Goal: Information Seeking & Learning: Learn about a topic

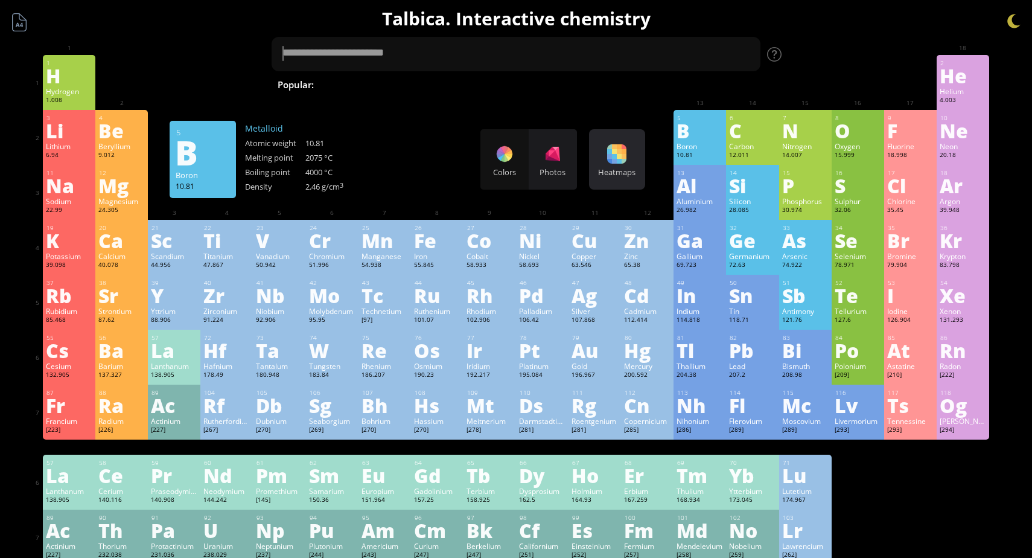
click at [623, 162] on div at bounding box center [616, 153] width 19 height 19
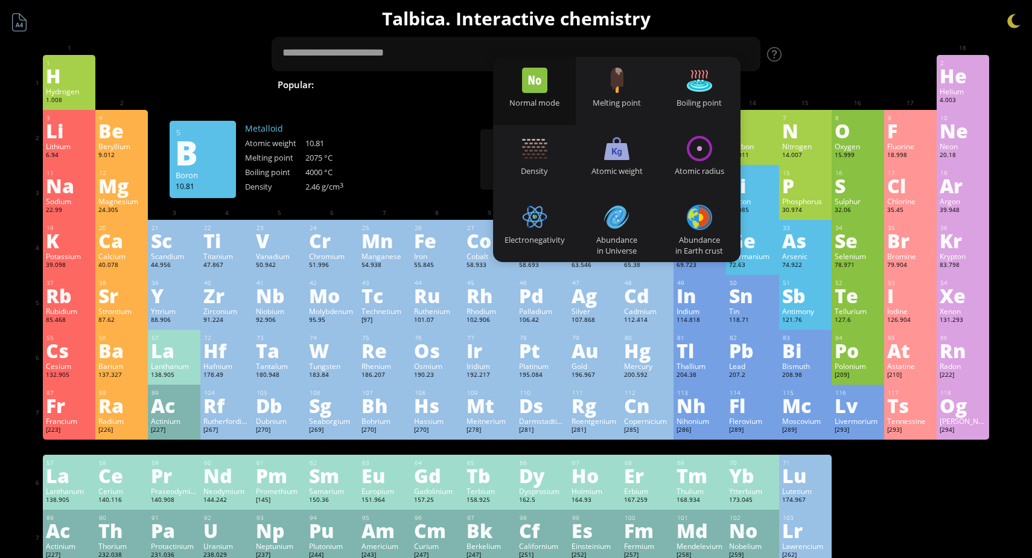
click at [553, 79] on div "Normal mode" at bounding box center [534, 91] width 83 height 68
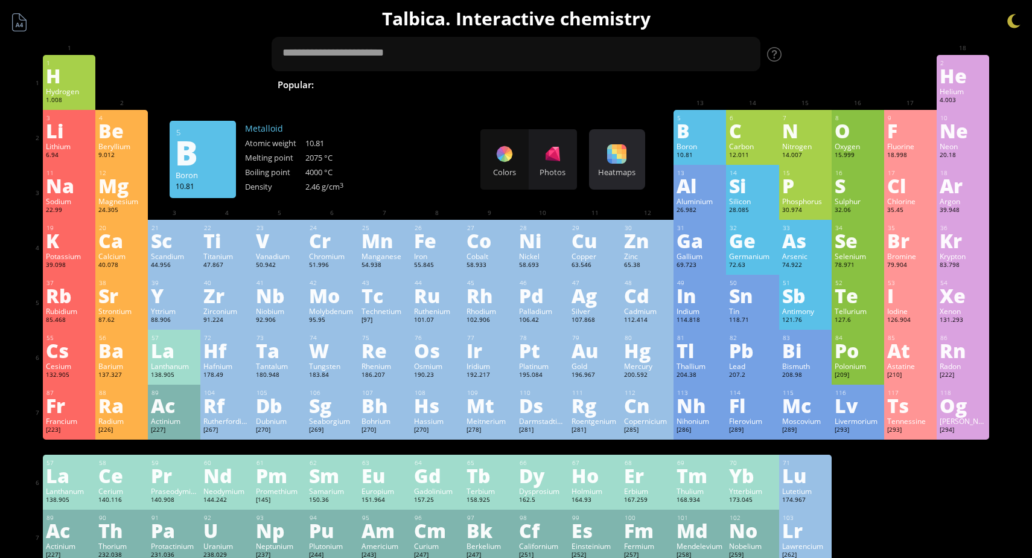
click at [614, 155] on div at bounding box center [616, 153] width 19 height 19
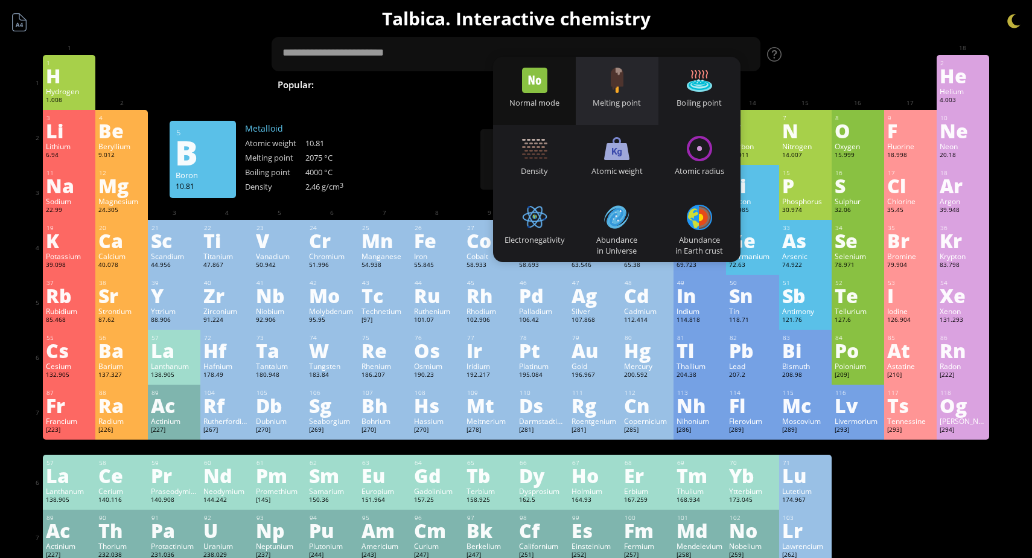
click at [607, 97] on div "Melting point" at bounding box center [617, 102] width 83 height 11
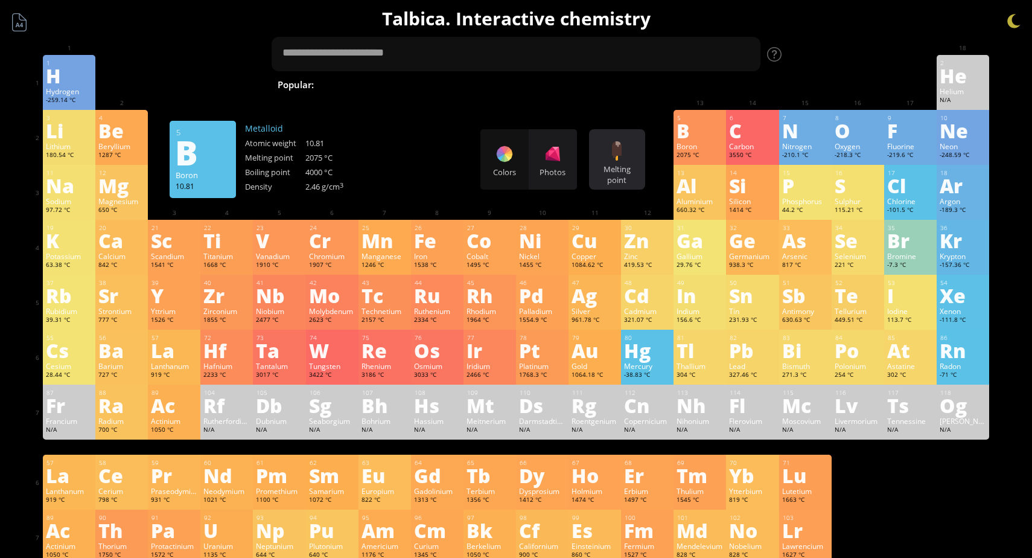
click at [605, 162] on div "Melting point Heatmaps Normal mode Melting point Boiling point Density Atomic w…" at bounding box center [617, 159] width 56 height 60
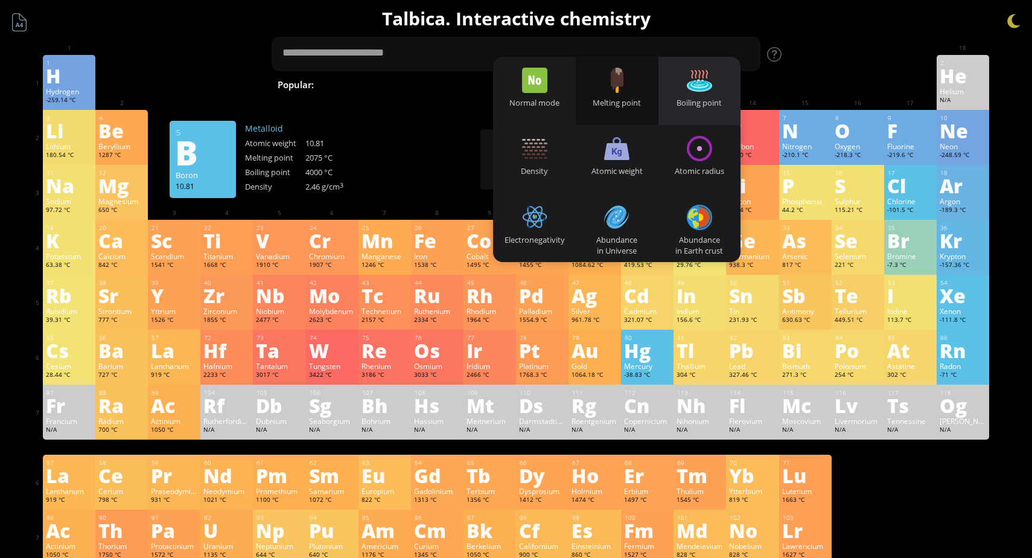
click at [670, 93] on div "Boiling point" at bounding box center [700, 91] width 83 height 68
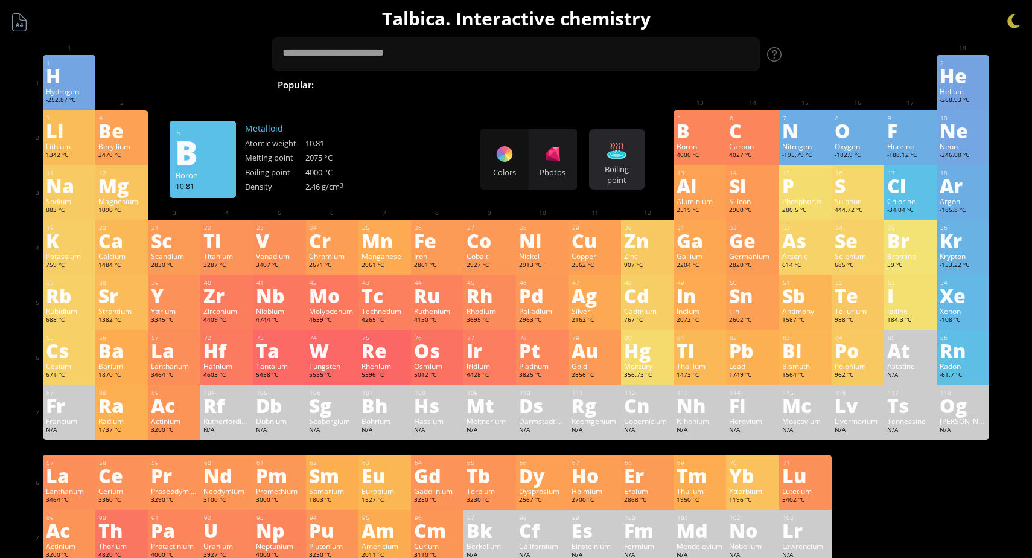
click at [620, 174] on div "Boiling point" at bounding box center [617, 175] width 50 height 22
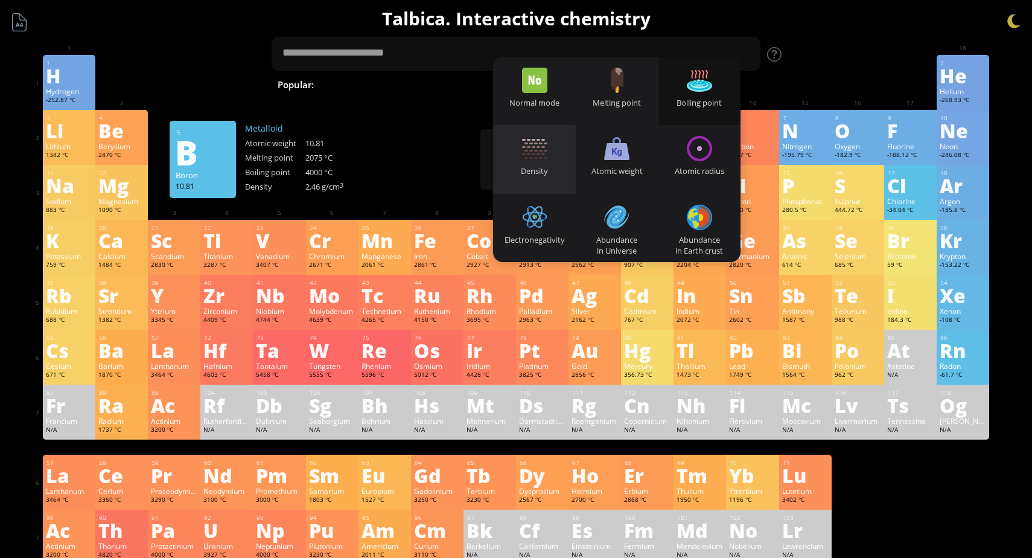
click at [558, 152] on div "Density" at bounding box center [534, 159] width 83 height 68
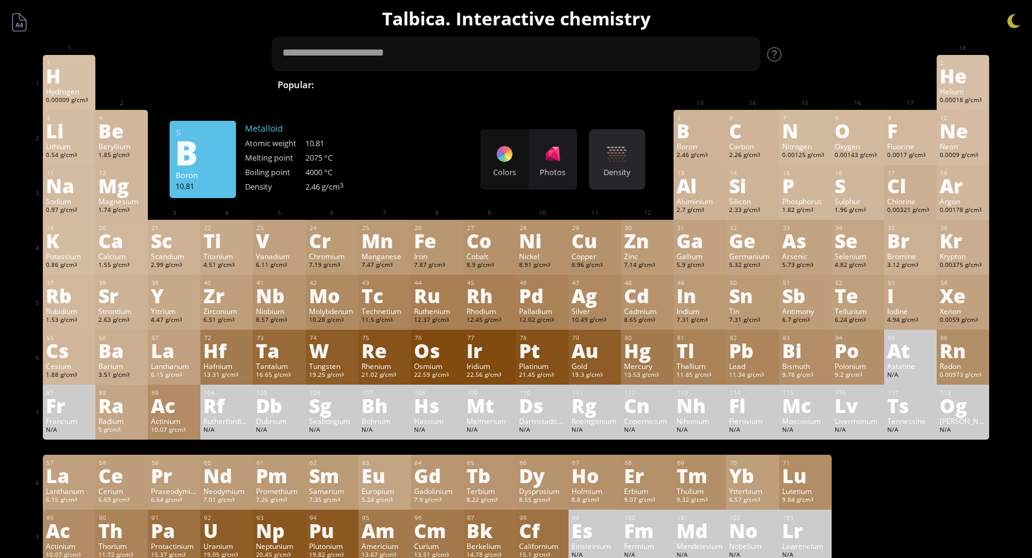
click at [624, 153] on div at bounding box center [616, 153] width 19 height 19
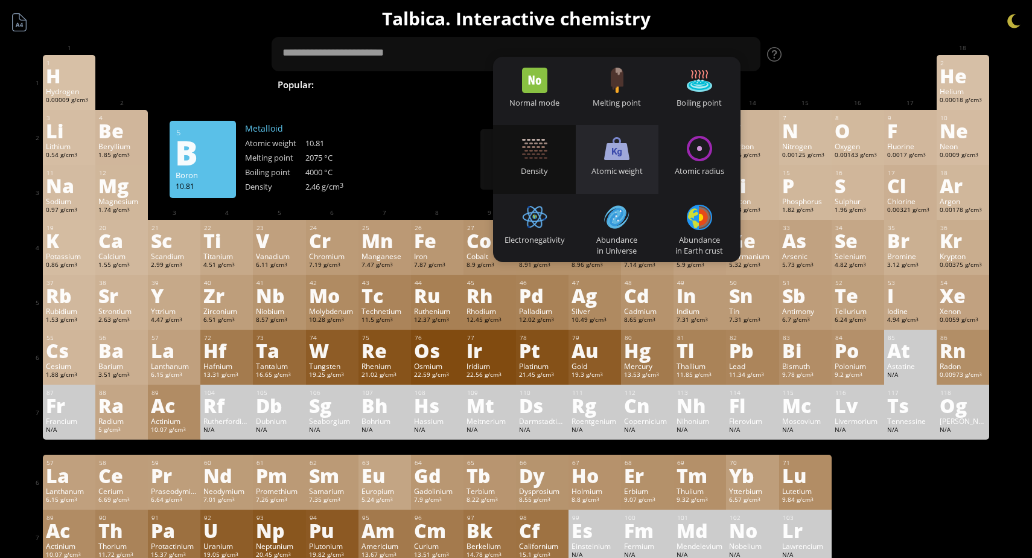
click at [617, 157] on div at bounding box center [616, 148] width 25 height 25
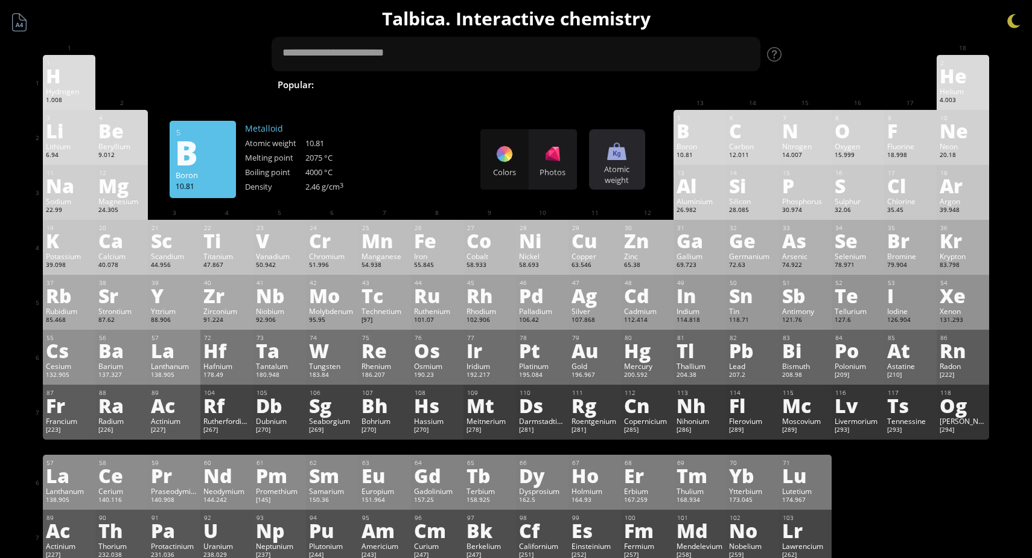
click at [609, 164] on div "Atomic weight" at bounding box center [617, 175] width 50 height 22
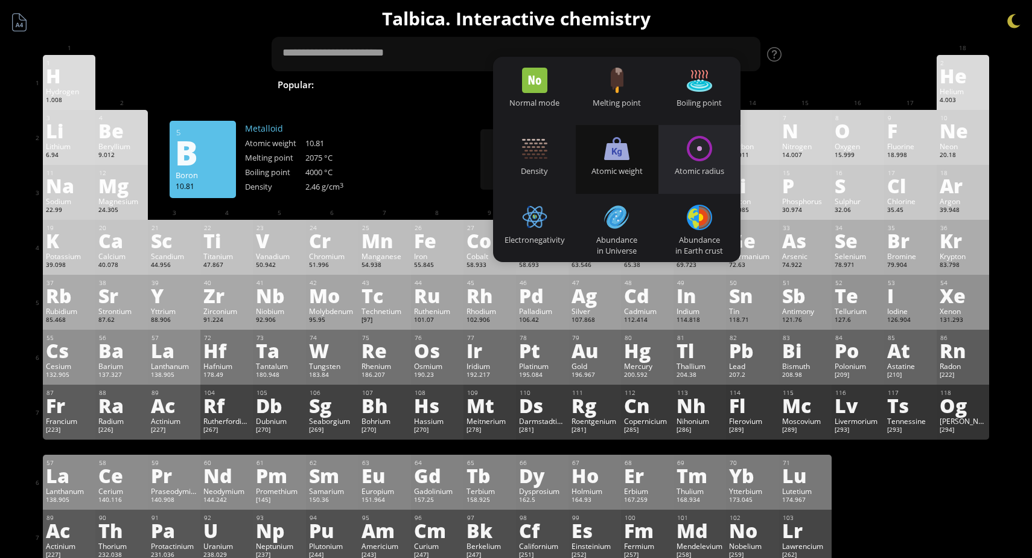
click at [698, 147] on div at bounding box center [699, 148] width 25 height 25
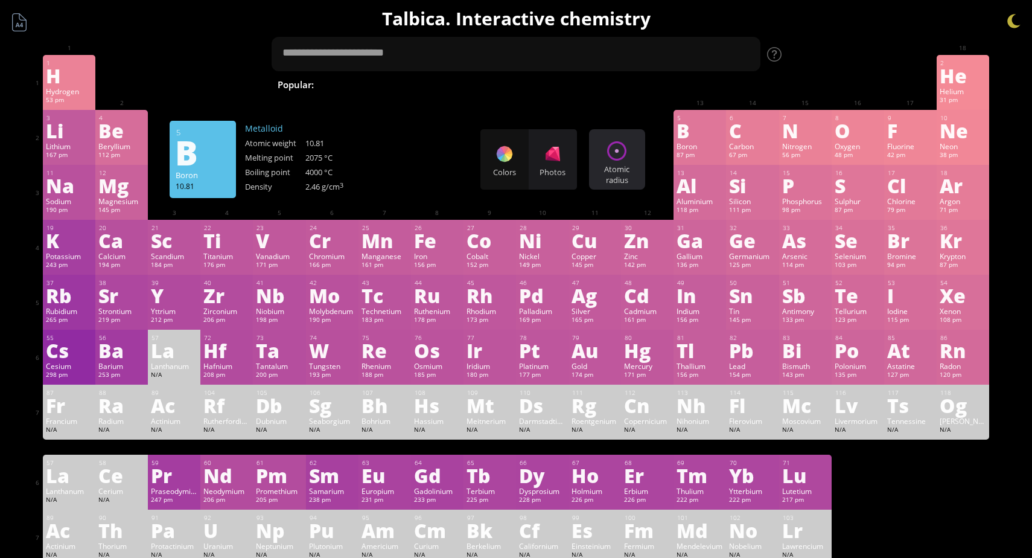
click at [627, 162] on div "Atomic radius Heatmaps Normal mode Melting point Boiling point Density Atomic w…" at bounding box center [617, 159] width 56 height 60
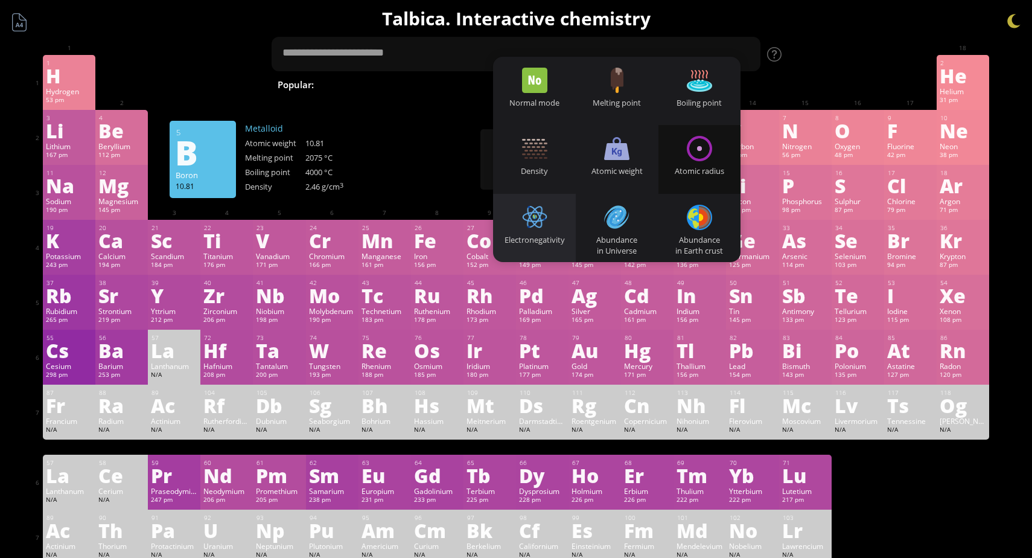
click at [560, 208] on div "Electronegativity" at bounding box center [534, 228] width 83 height 68
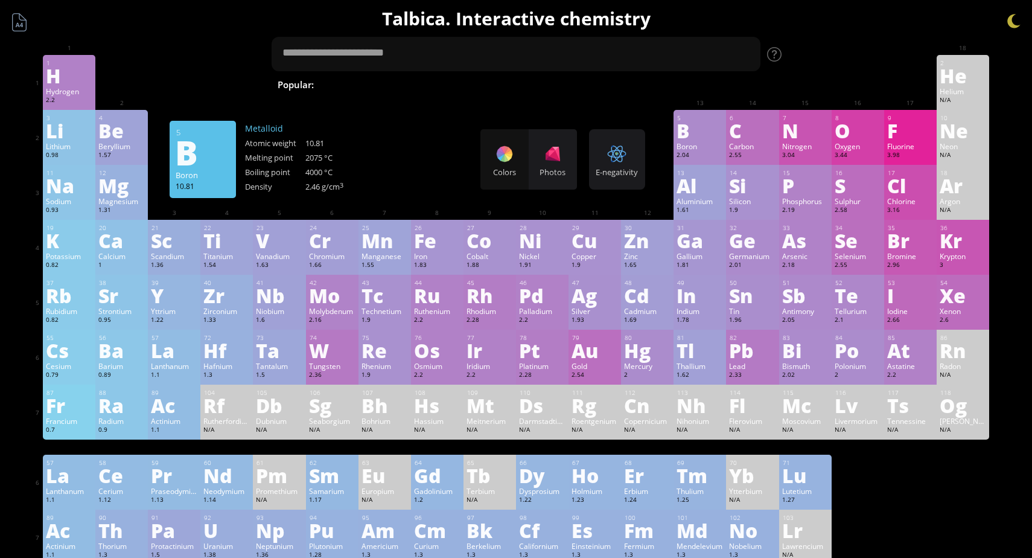
click at [520, 160] on div "Colors Photos" at bounding box center [528, 159] width 97 height 60
click at [510, 155] on div "Colors Photos" at bounding box center [528, 159] width 97 height 60
click at [551, 157] on div at bounding box center [552, 153] width 19 height 19
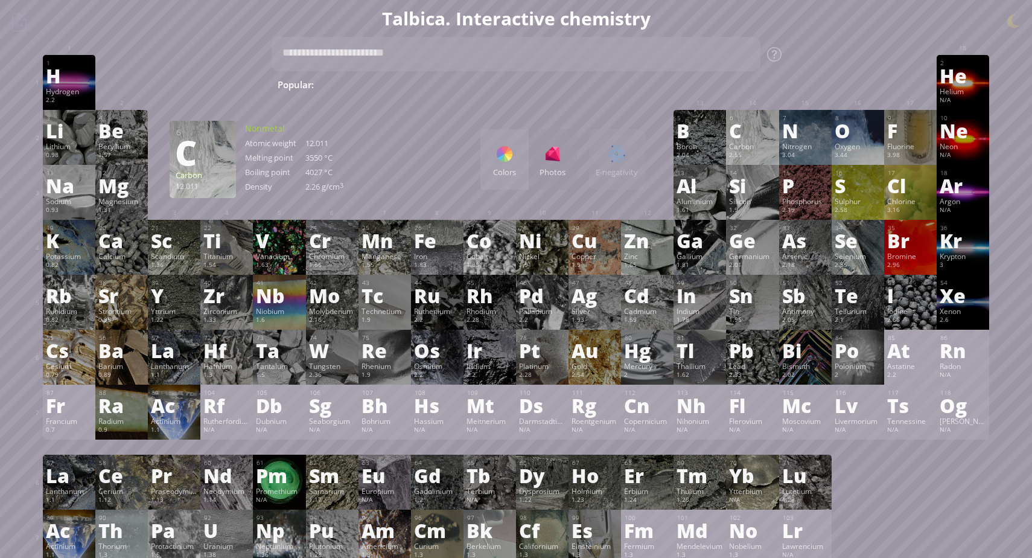
click at [553, 152] on div "Colors Photos" at bounding box center [528, 159] width 97 height 60
click at [611, 149] on div "Colors Photos E-negativity Heatmaps Normal mode Melting point Boiling point Den…" at bounding box center [562, 159] width 165 height 60
click at [493, 159] on div "Colors" at bounding box center [504, 159] width 48 height 60
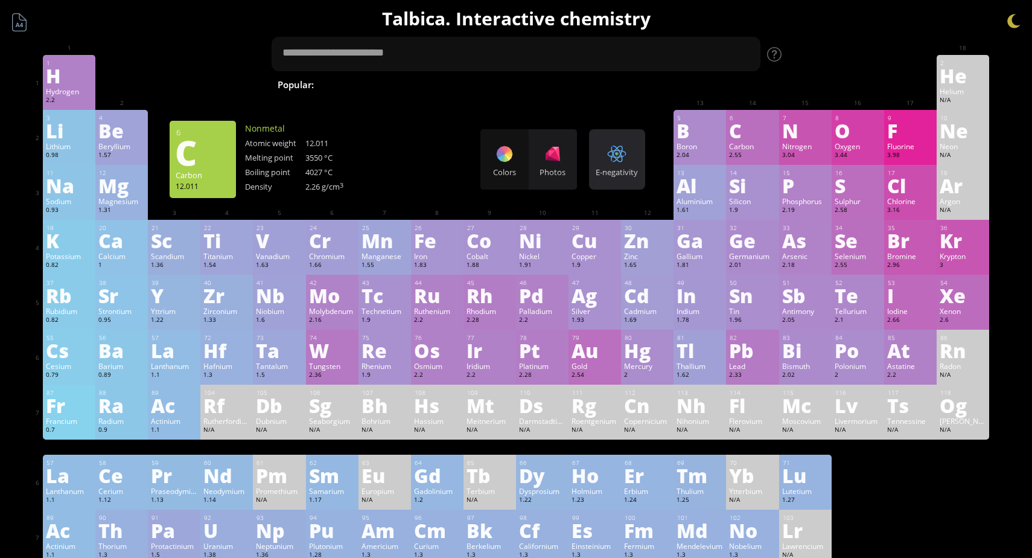
click at [628, 153] on div "E-negativity Heatmaps Normal mode Melting point Boiling point Density Atomic we…" at bounding box center [617, 159] width 56 height 60
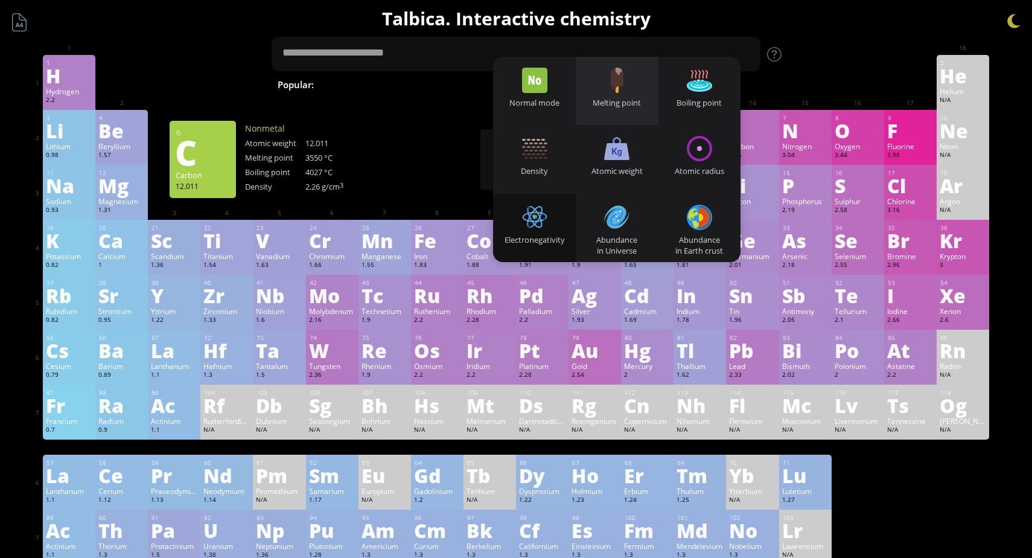
click at [624, 100] on div "Melting point" at bounding box center [617, 102] width 83 height 11
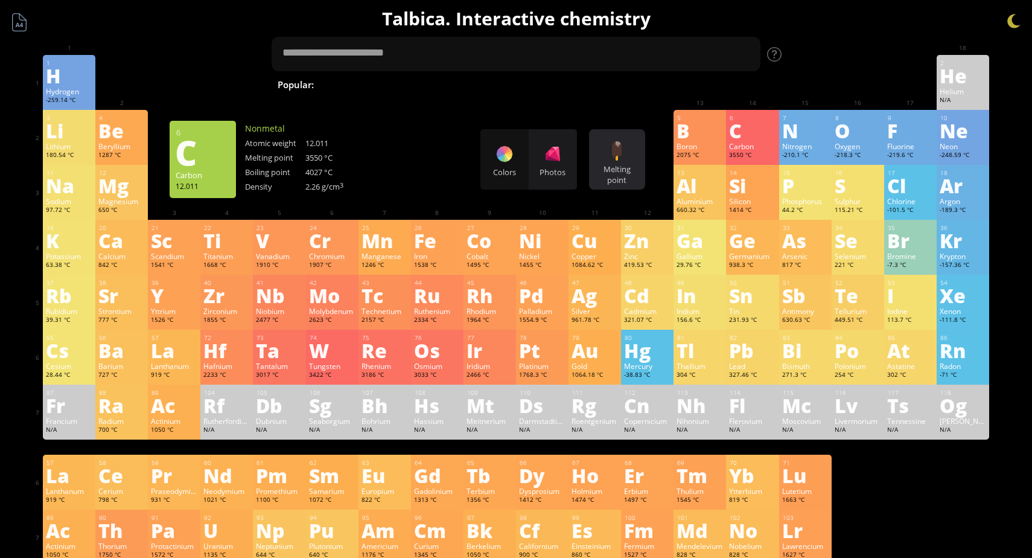
click at [616, 151] on div at bounding box center [616, 150] width 19 height 19
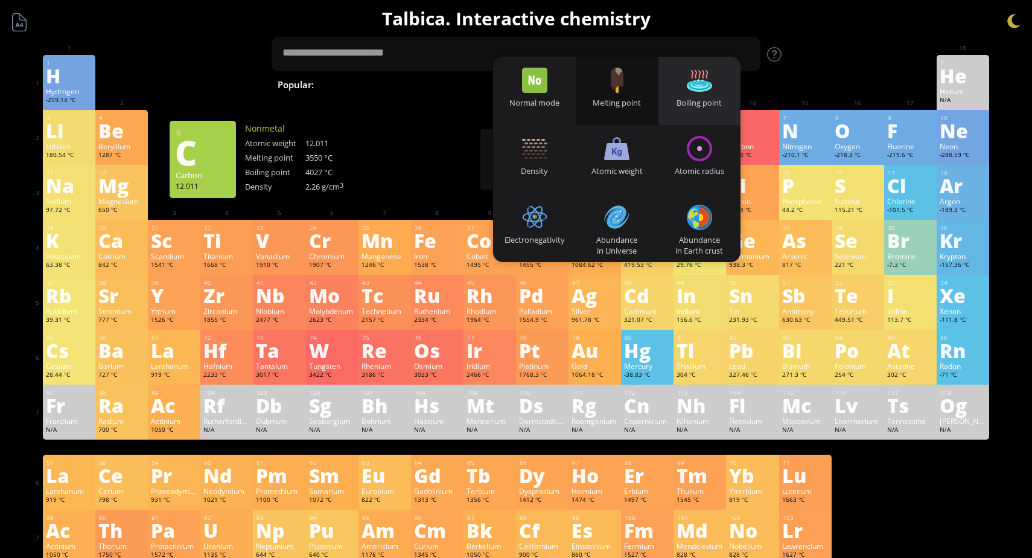
click at [703, 77] on div at bounding box center [699, 80] width 25 height 25
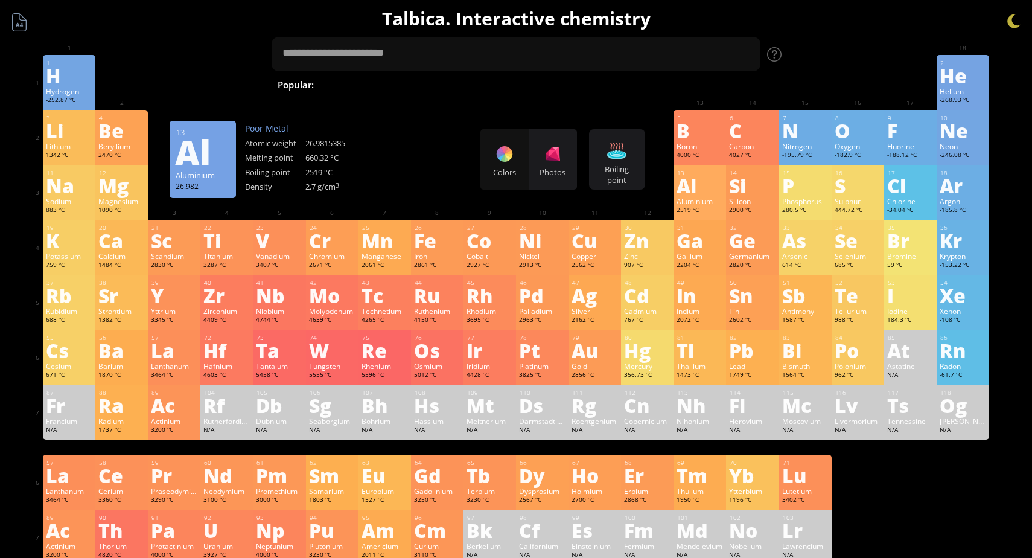
click at [697, 191] on div "Al" at bounding box center [700, 185] width 46 height 19
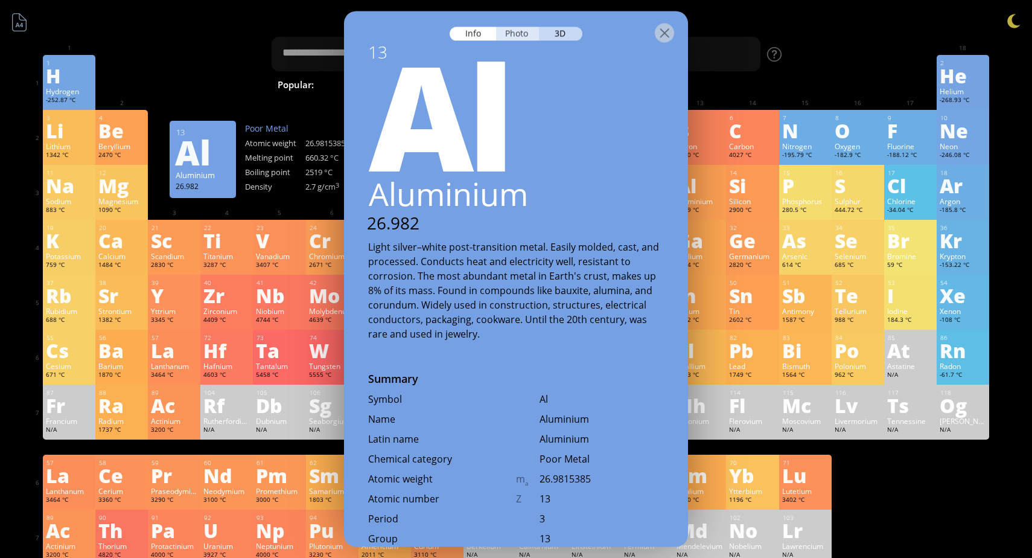
click at [514, 33] on div "Photo" at bounding box center [517, 34] width 43 height 14
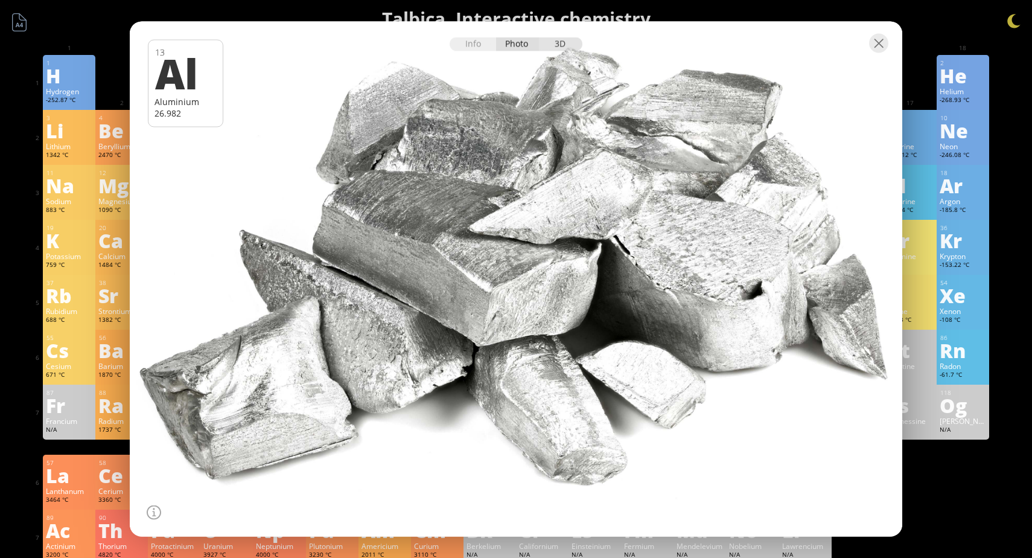
click at [559, 41] on div "3D" at bounding box center [560, 44] width 43 height 14
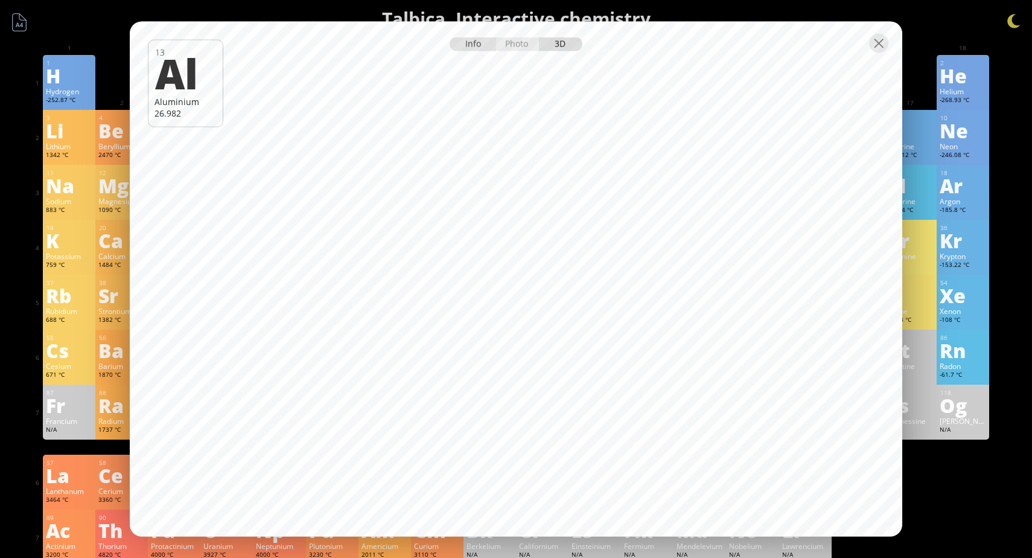
click at [476, 46] on div "Info" at bounding box center [473, 44] width 46 height 14
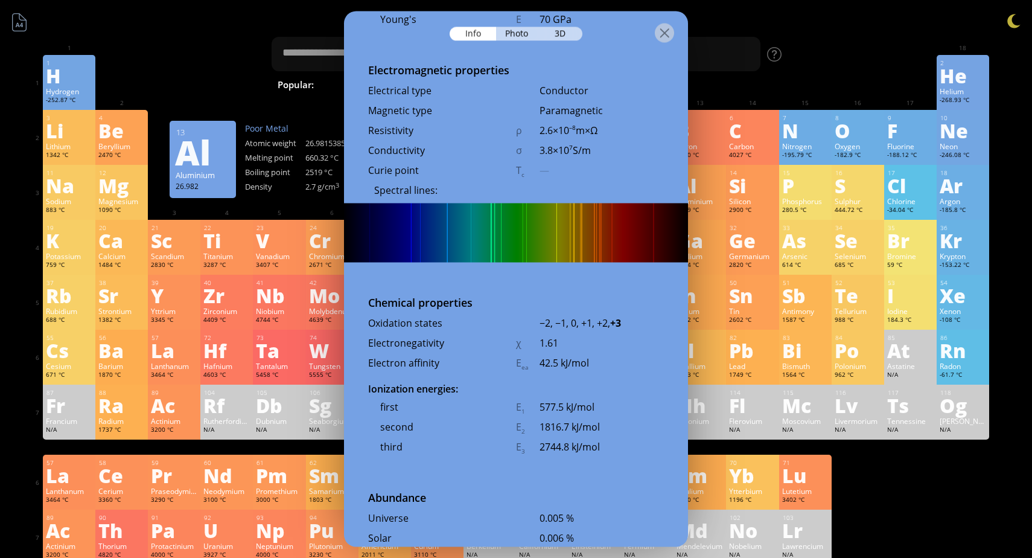
scroll to position [2186, 0]
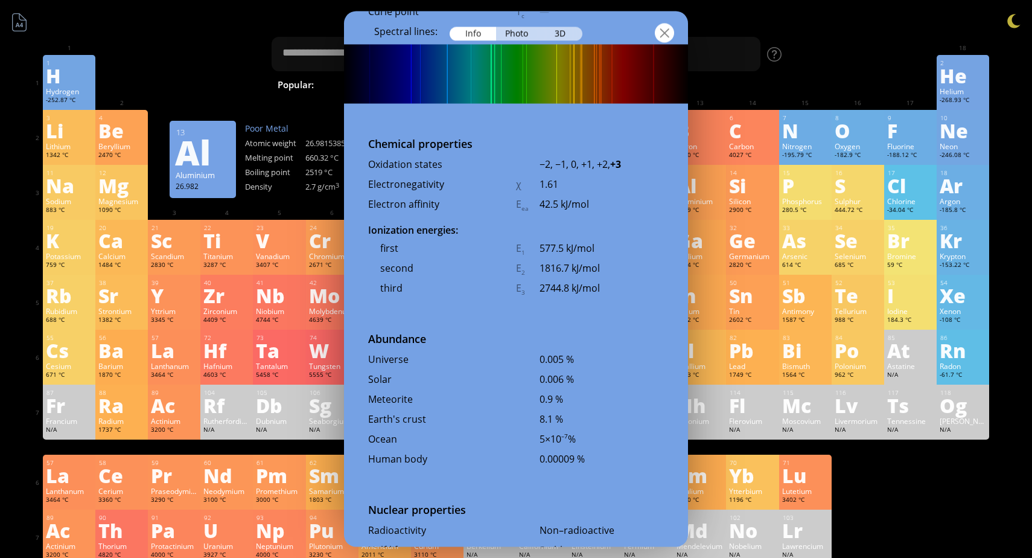
click at [667, 31] on div at bounding box center [664, 32] width 19 height 19
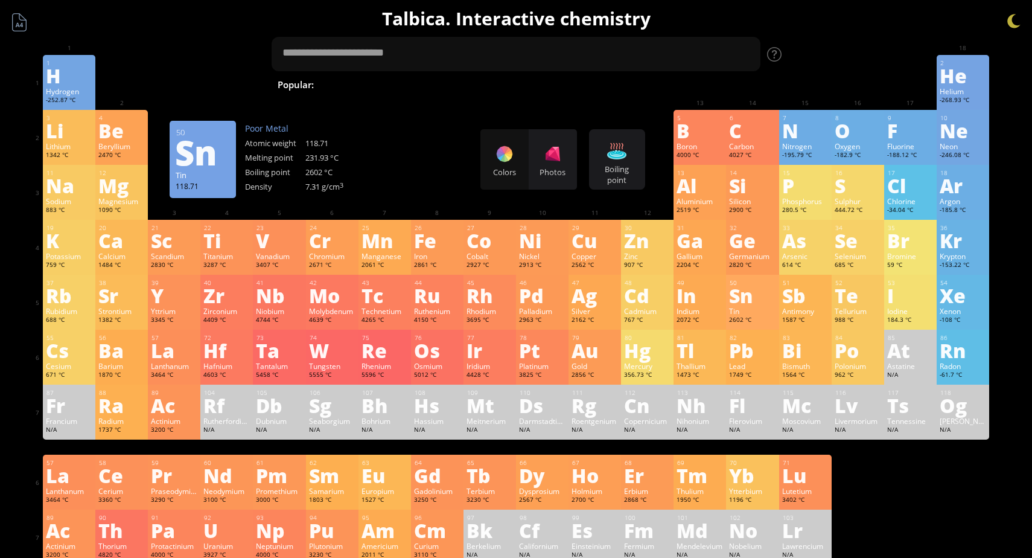
click at [760, 300] on div "Sn" at bounding box center [752, 294] width 46 height 19
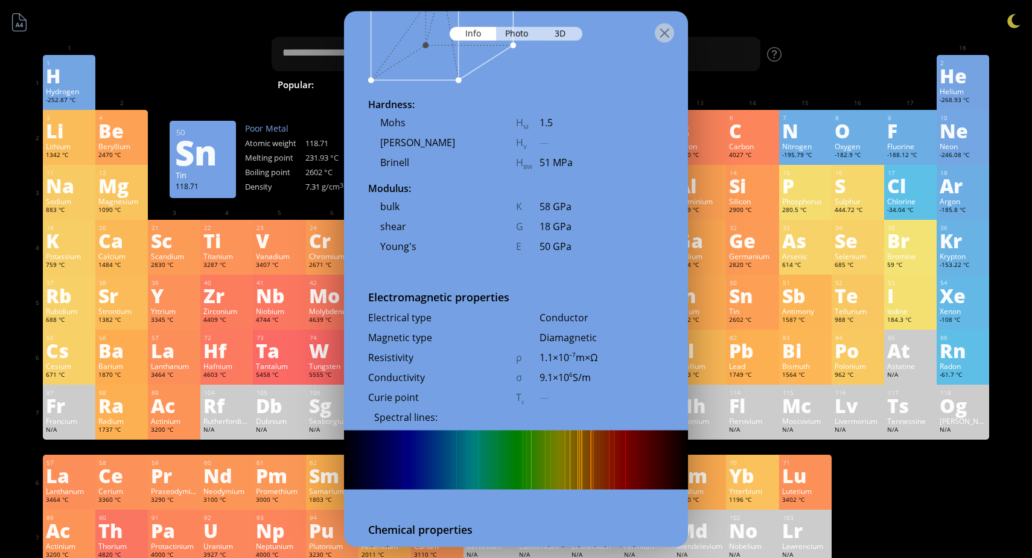
scroll to position [1810, 0]
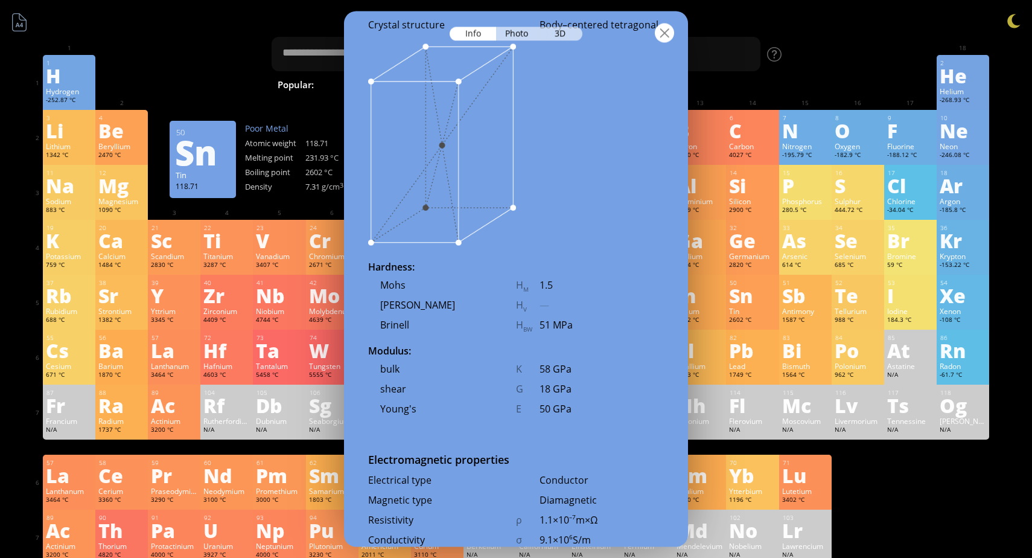
click at [666, 35] on div at bounding box center [664, 32] width 19 height 19
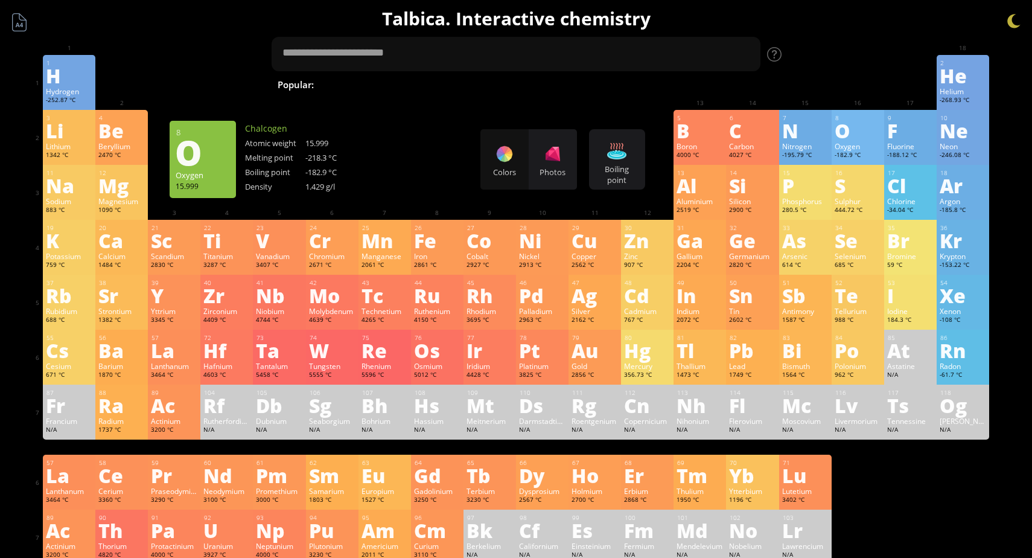
click at [856, 139] on div "O" at bounding box center [858, 130] width 46 height 19
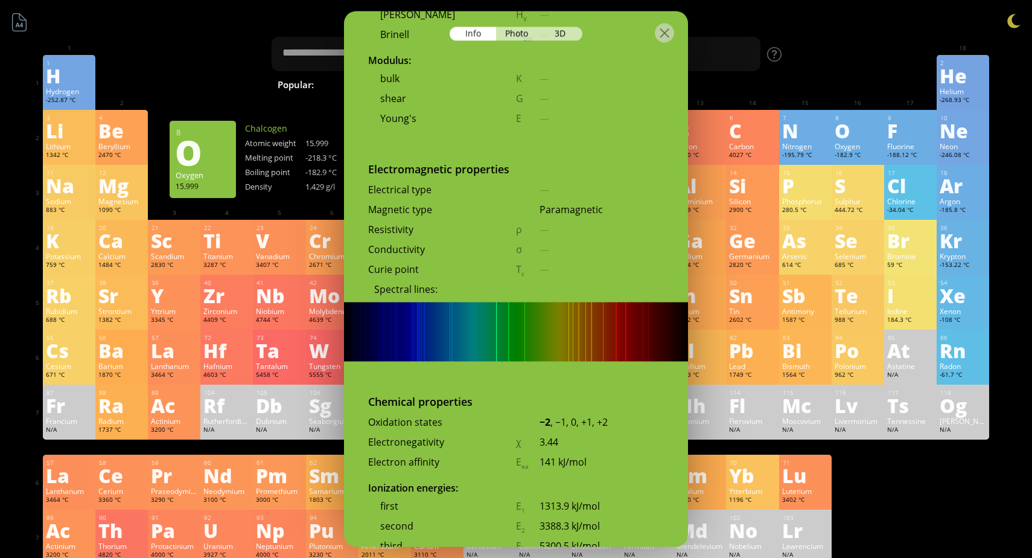
scroll to position [1721, 0]
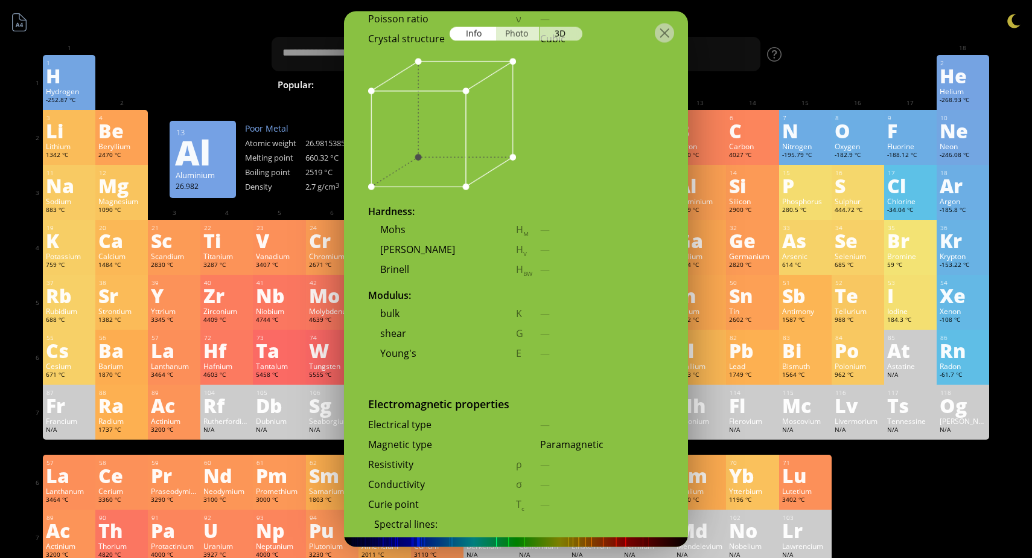
click at [517, 32] on div "Photo" at bounding box center [517, 34] width 43 height 14
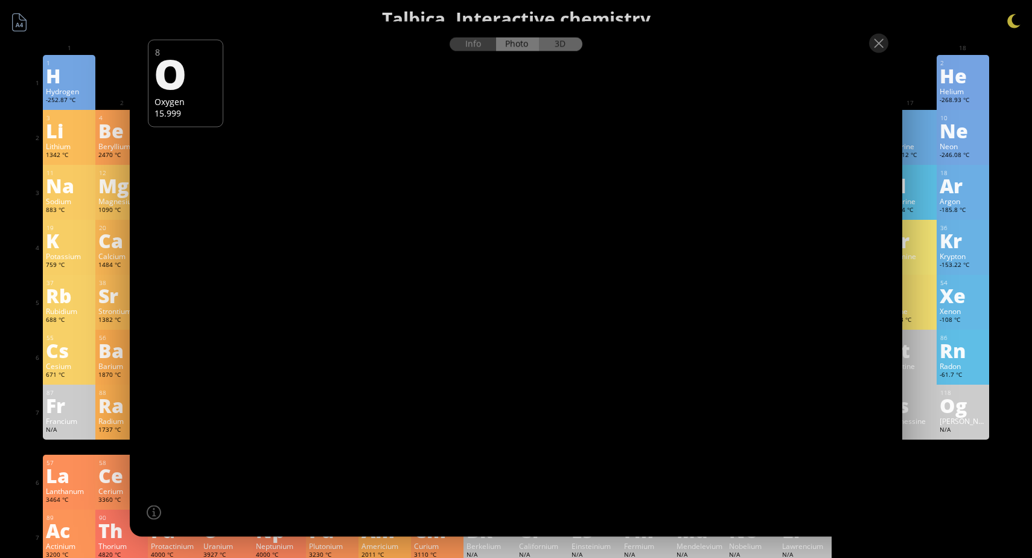
click at [557, 42] on div "3D" at bounding box center [560, 44] width 43 height 14
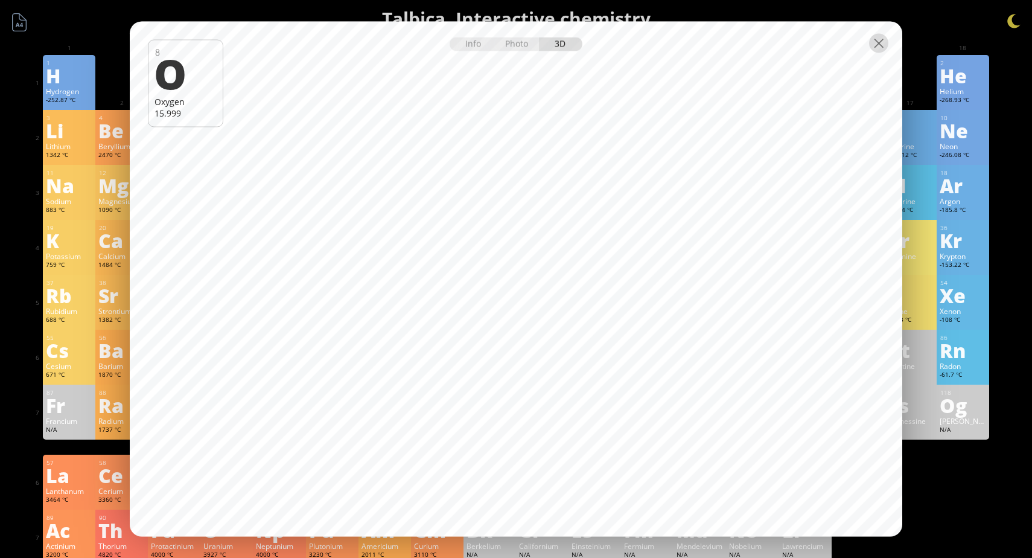
click at [872, 47] on div at bounding box center [878, 43] width 19 height 19
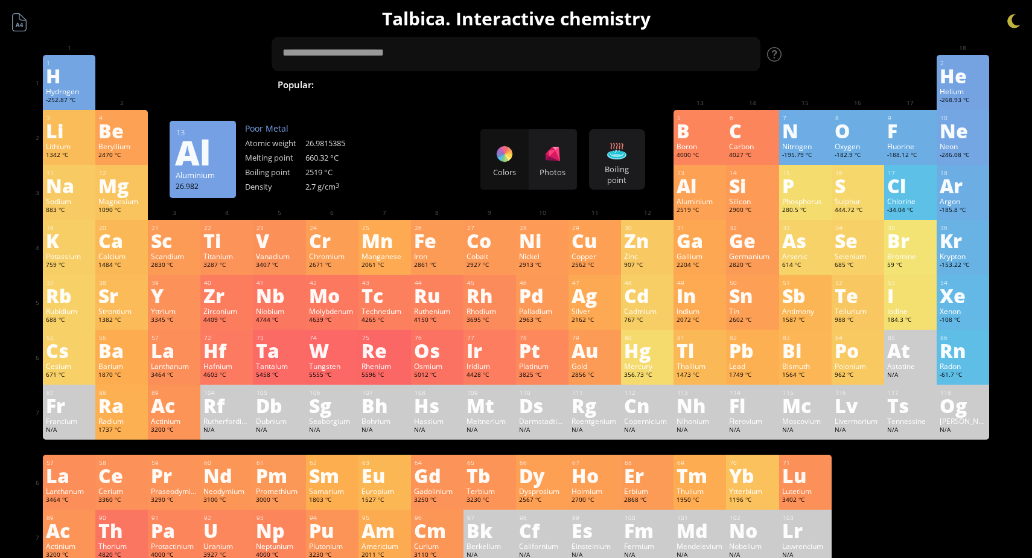
click at [878, 41] on div at bounding box center [878, 43] width 19 height 19
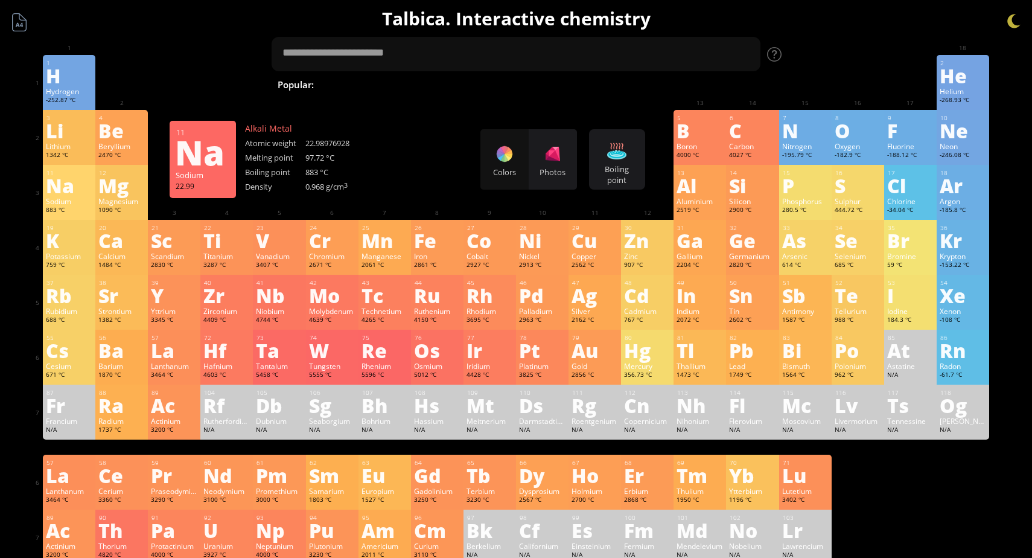
click at [60, 190] on div "Na" at bounding box center [69, 185] width 46 height 19
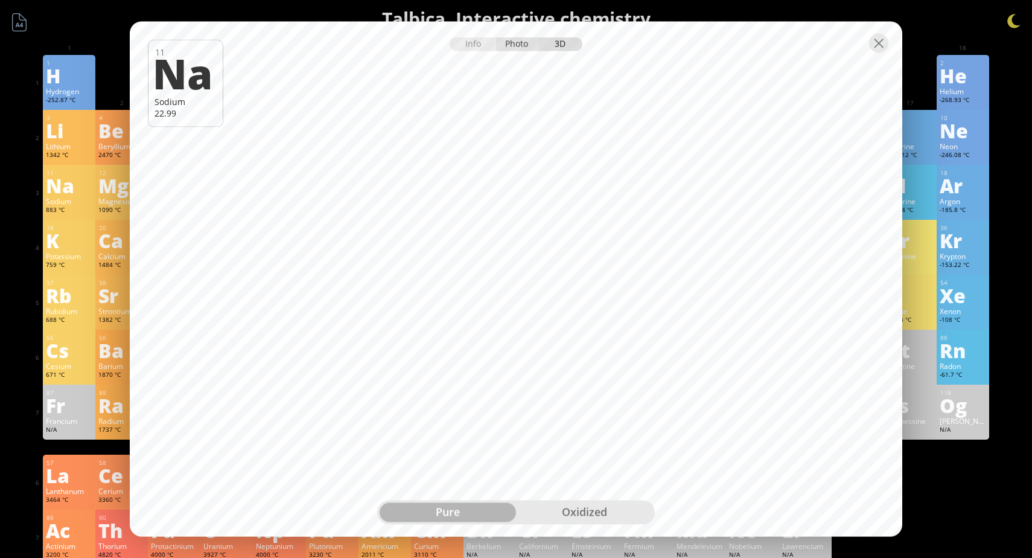
click at [511, 46] on div "Photo" at bounding box center [517, 44] width 43 height 14
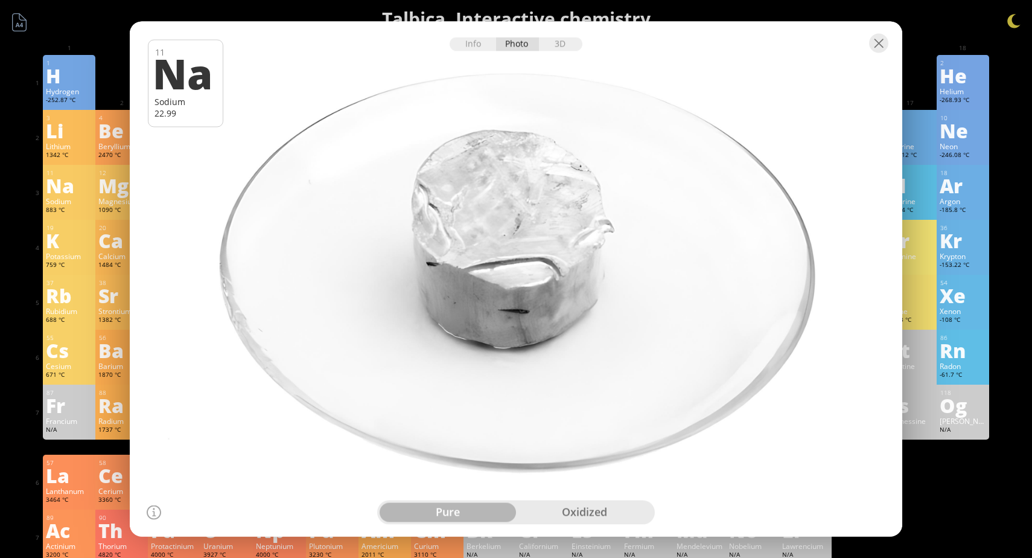
drag, startPoint x: 491, startPoint y: 244, endPoint x: 572, endPoint y: 152, distance: 121.9
click at [572, 152] on div at bounding box center [516, 279] width 780 height 520
click at [573, 512] on div "oxidized" at bounding box center [584, 512] width 136 height 19
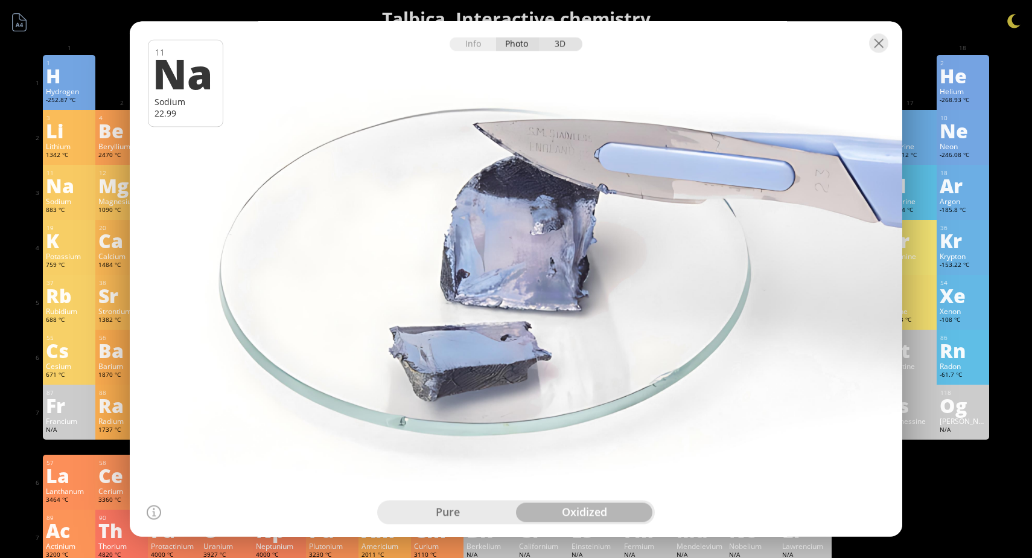
click at [558, 46] on div "3D" at bounding box center [560, 44] width 43 height 14
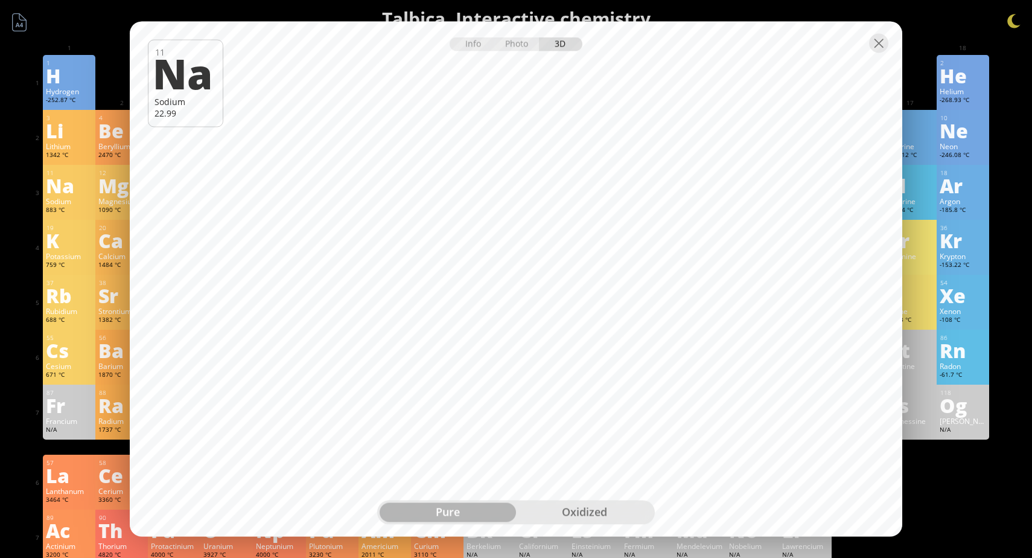
click at [572, 507] on div "oxidized" at bounding box center [584, 512] width 136 height 19
click at [877, 48] on div at bounding box center [878, 43] width 19 height 19
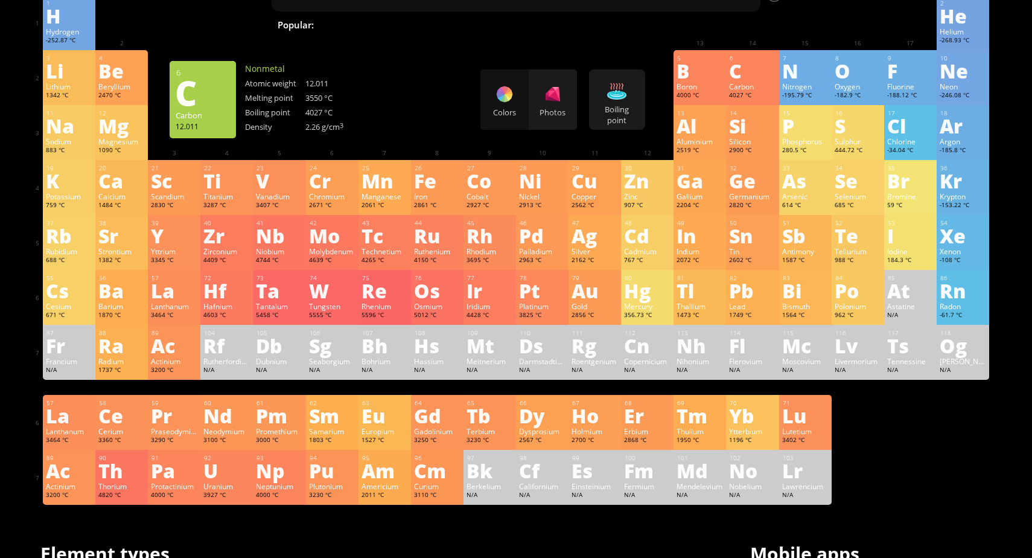
scroll to position [0, 0]
